Goal: Information Seeking & Learning: Learn about a topic

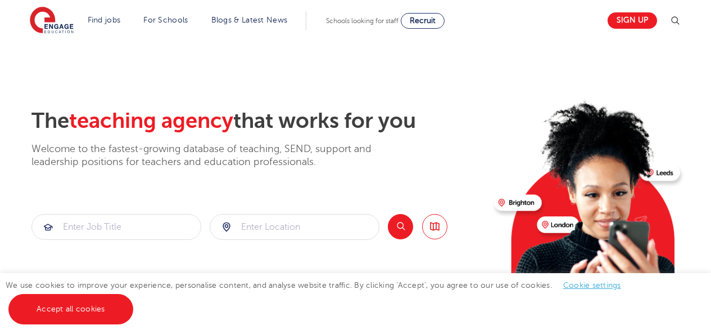
scroll to position [321, 0]
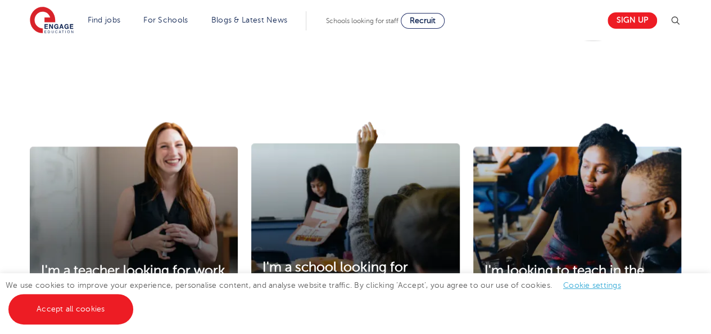
click at [115, 301] on link "Accept all cookies" at bounding box center [70, 309] width 125 height 30
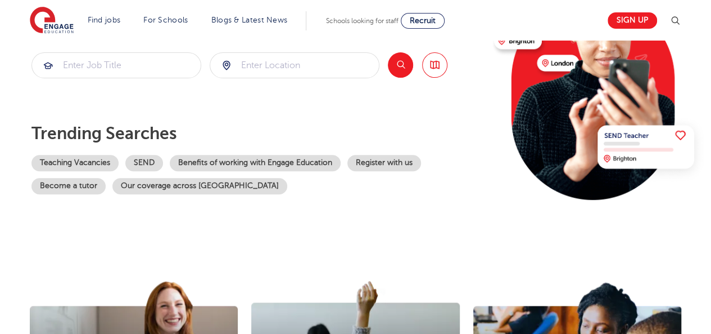
scroll to position [153, 0]
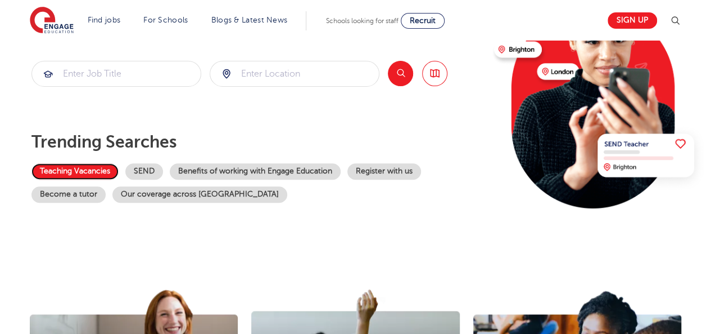
click at [84, 166] on link "Teaching Vacancies" at bounding box center [74, 171] width 87 height 16
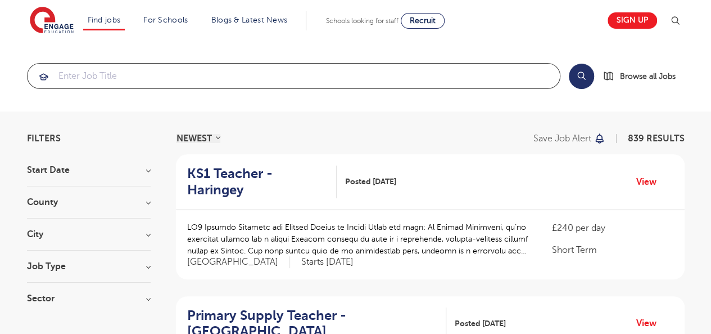
click at [377, 79] on input "search" at bounding box center [294, 76] width 533 height 25
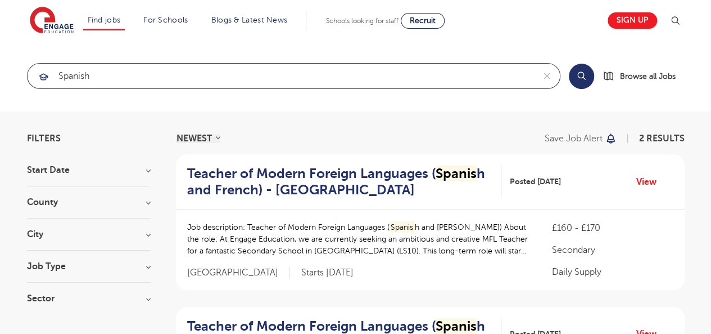
type input "spanish"
click button "Submit" at bounding box center [0, 0] width 0 height 0
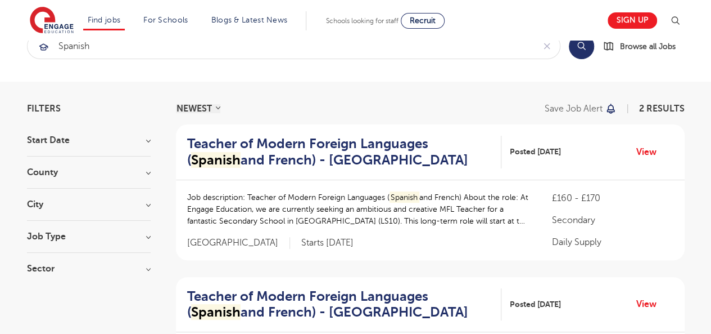
scroll to position [29, 0]
click at [133, 200] on h3 "City" at bounding box center [89, 204] width 124 height 9
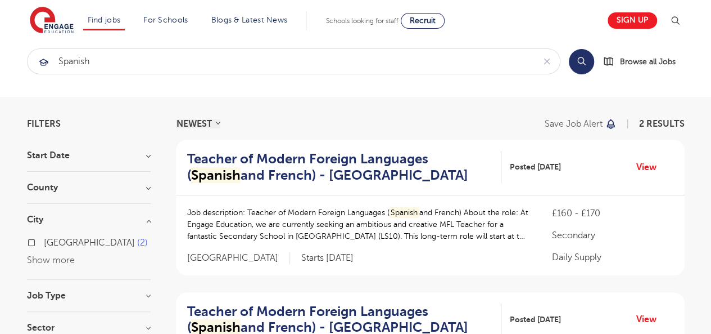
scroll to position [0, 0]
